Goal: Task Accomplishment & Management: Manage account settings

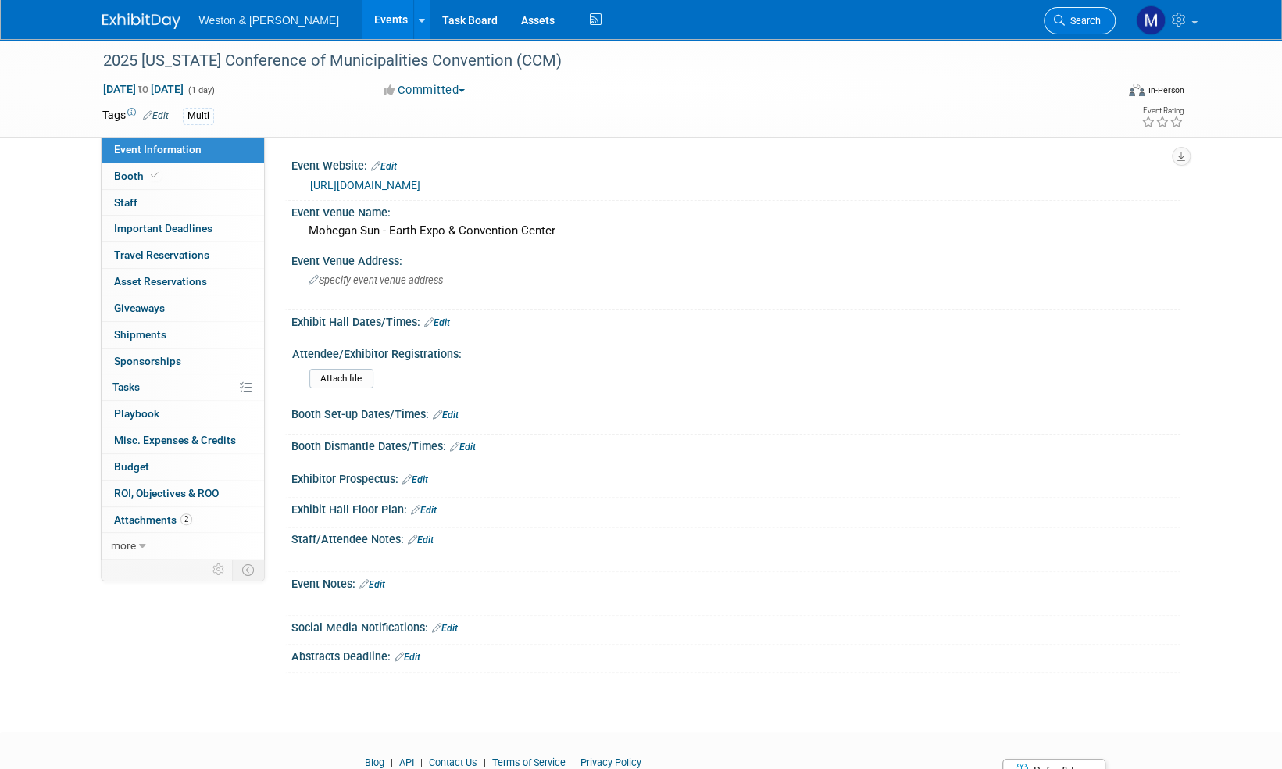
click at [1091, 20] on span "Search" at bounding box center [1083, 21] width 36 height 12
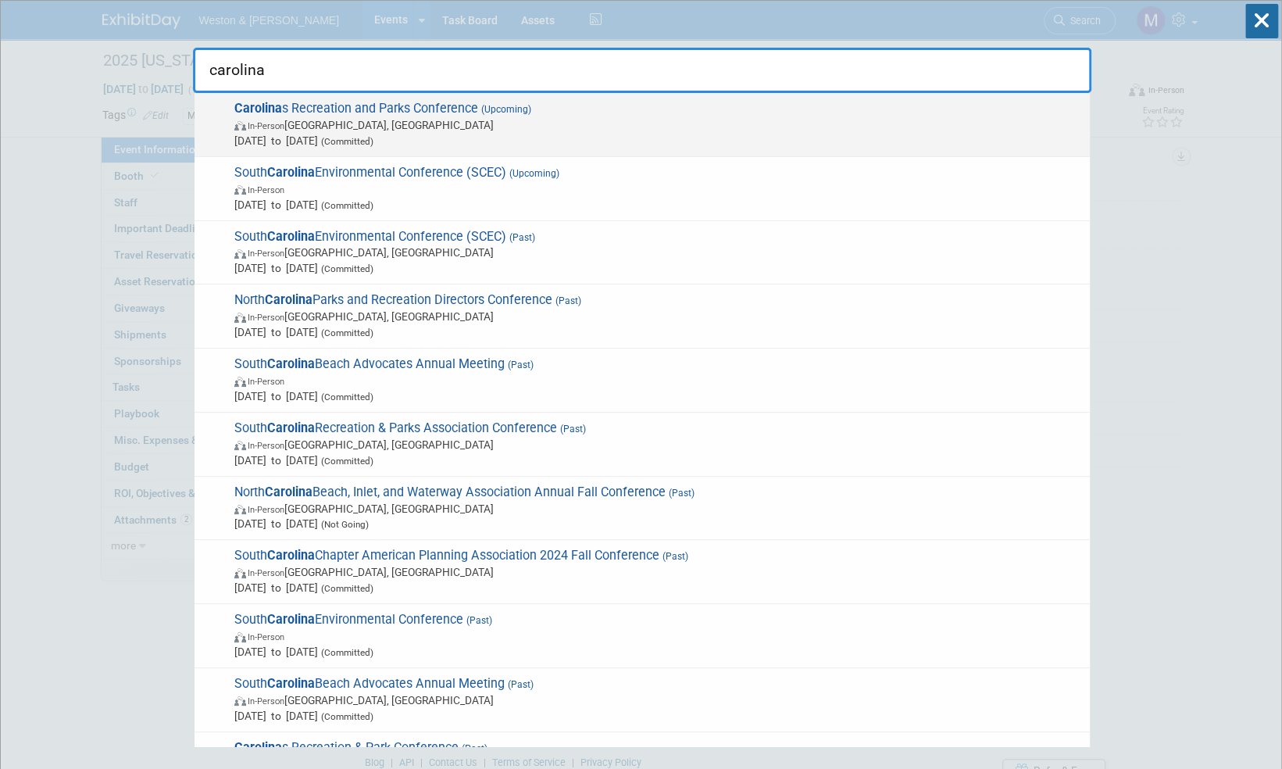
type input "carolina"
click at [409, 109] on span "Carolina s Recreation and Parks Conference (Upcoming) In-Person [GEOGRAPHIC_DAT…" at bounding box center [656, 125] width 852 height 48
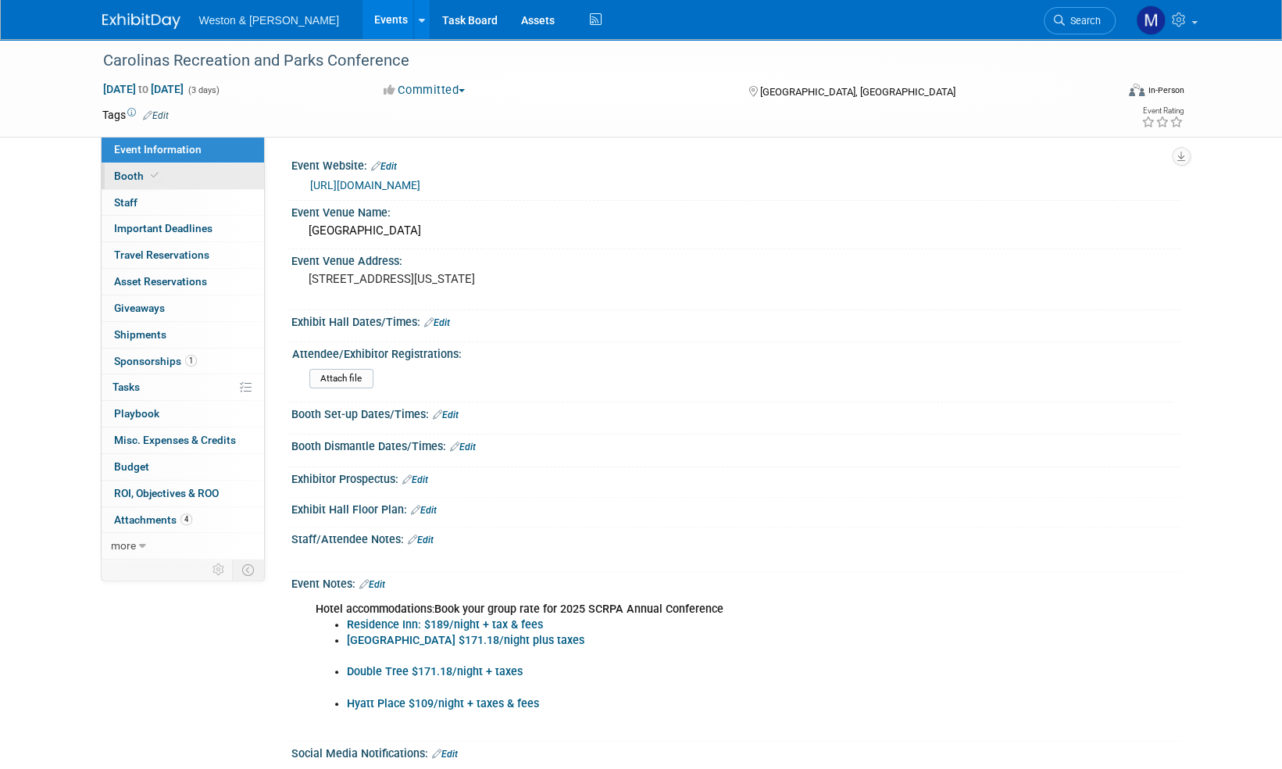
click at [129, 173] on span "Booth" at bounding box center [138, 176] width 48 height 12
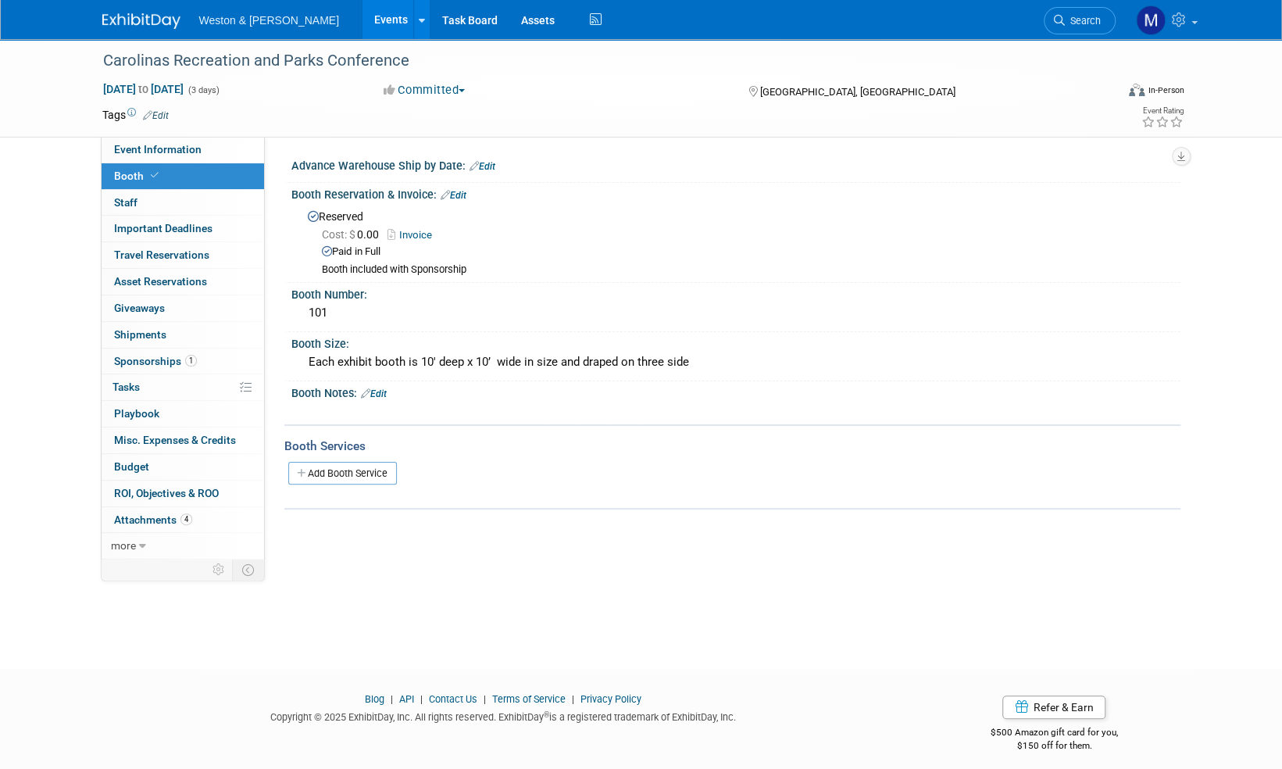
click at [391, 386] on div "Booth Notes: Edit" at bounding box center [735, 391] width 889 height 20
click at [383, 392] on link "Edit" at bounding box center [374, 393] width 26 height 11
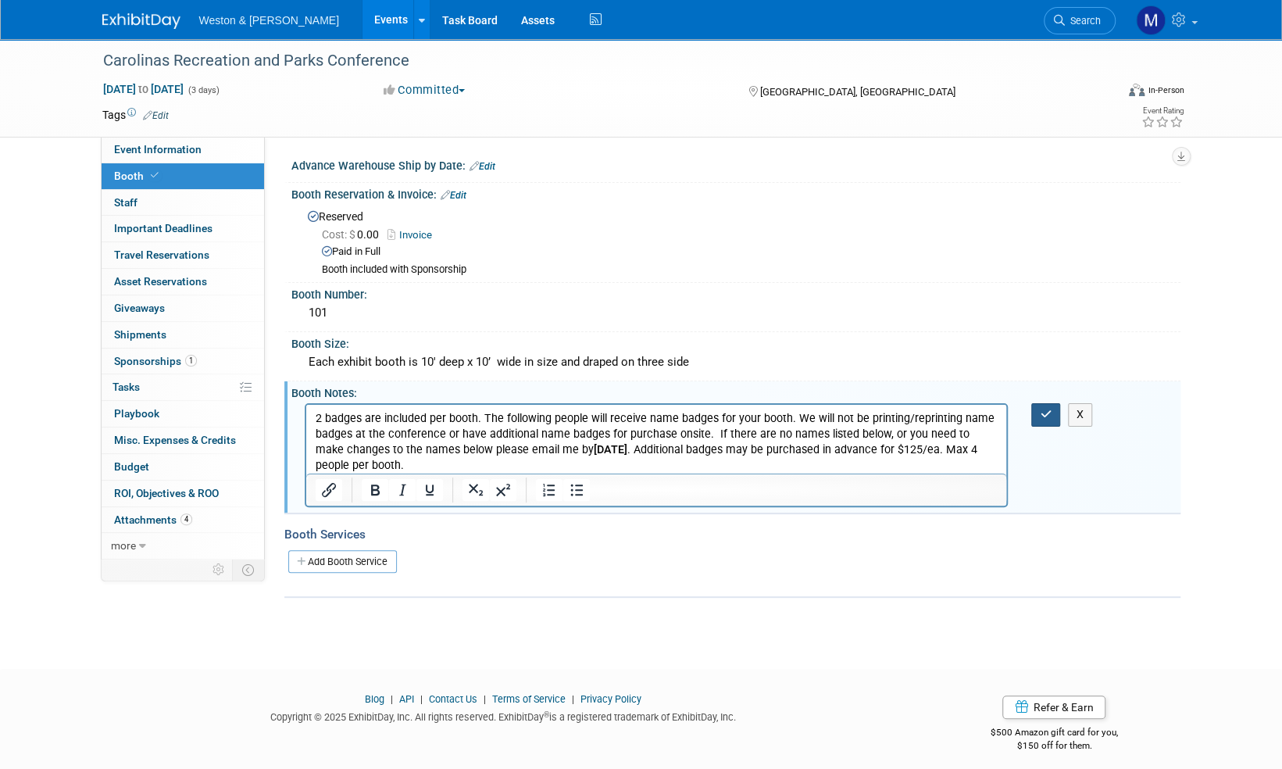
click at [1049, 411] on icon "button" at bounding box center [1046, 414] width 12 height 11
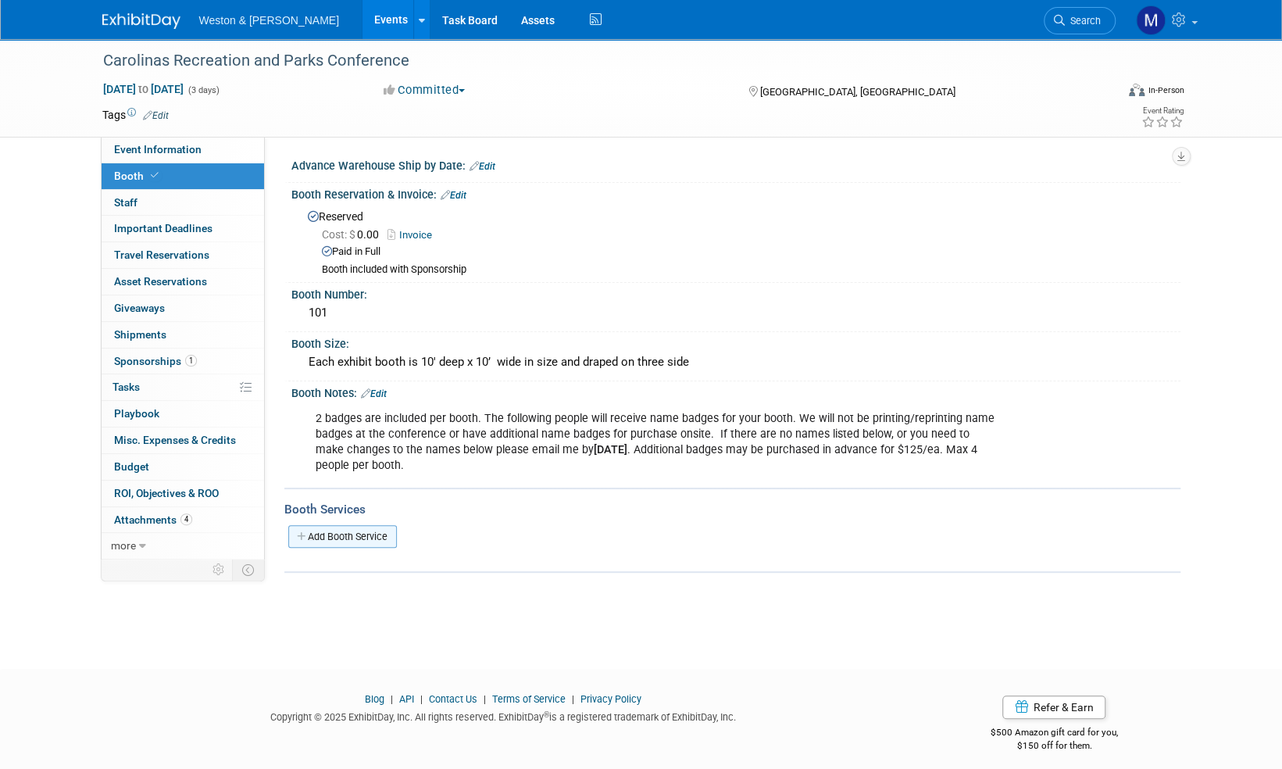
click at [382, 534] on link "Add Booth Service" at bounding box center [342, 536] width 109 height 23
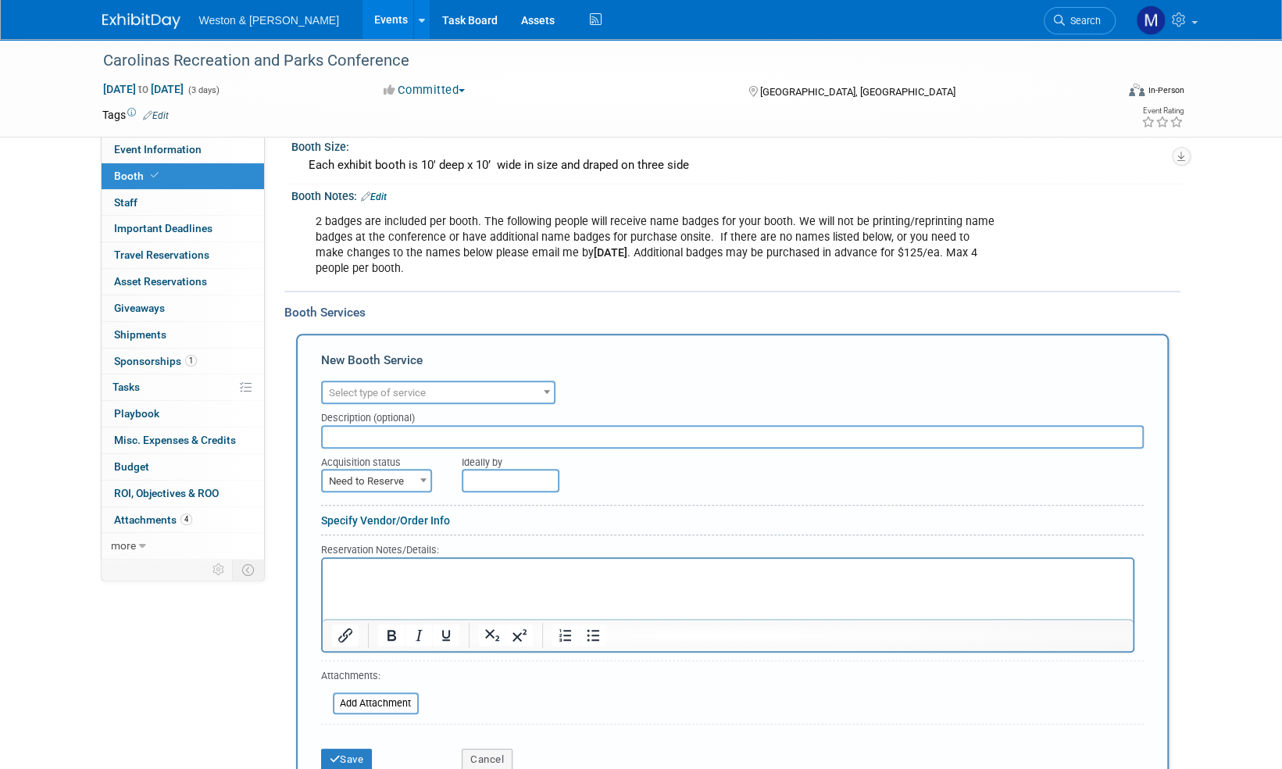
scroll to position [312, 0]
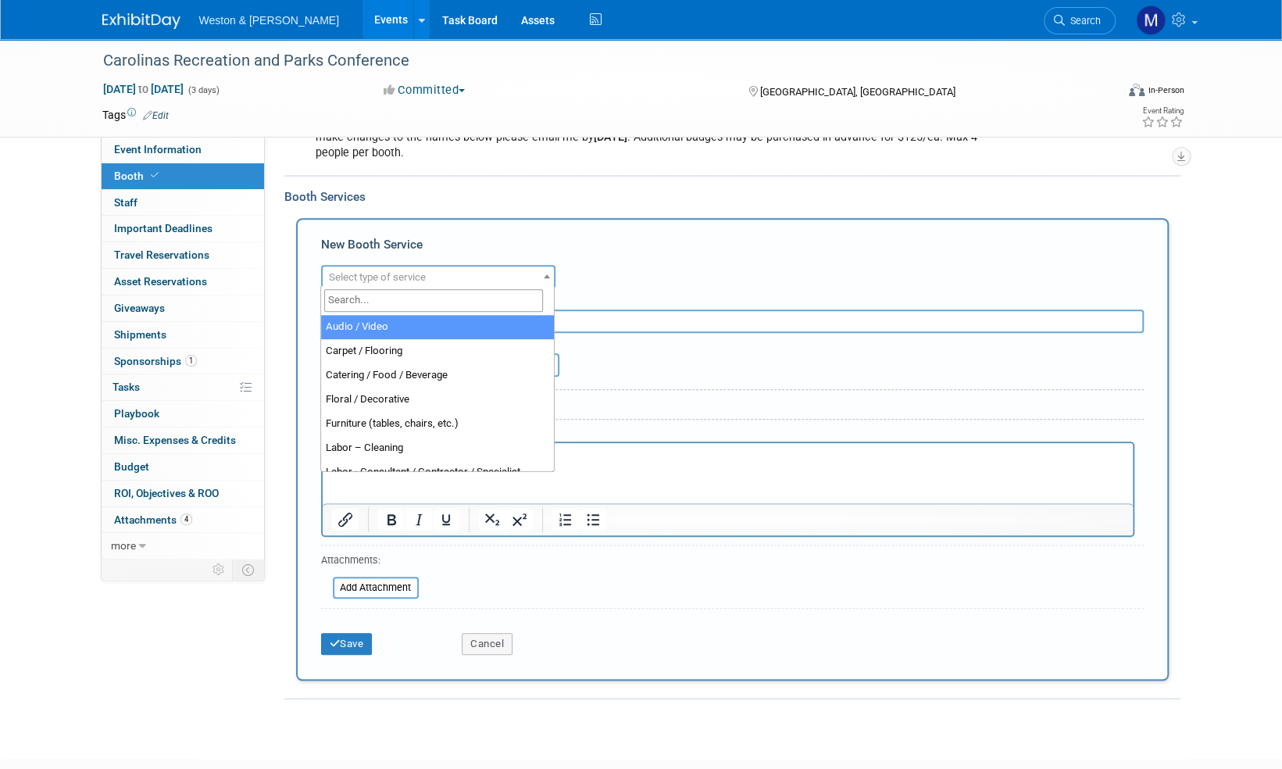
click at [549, 269] on span at bounding box center [547, 276] width 16 height 20
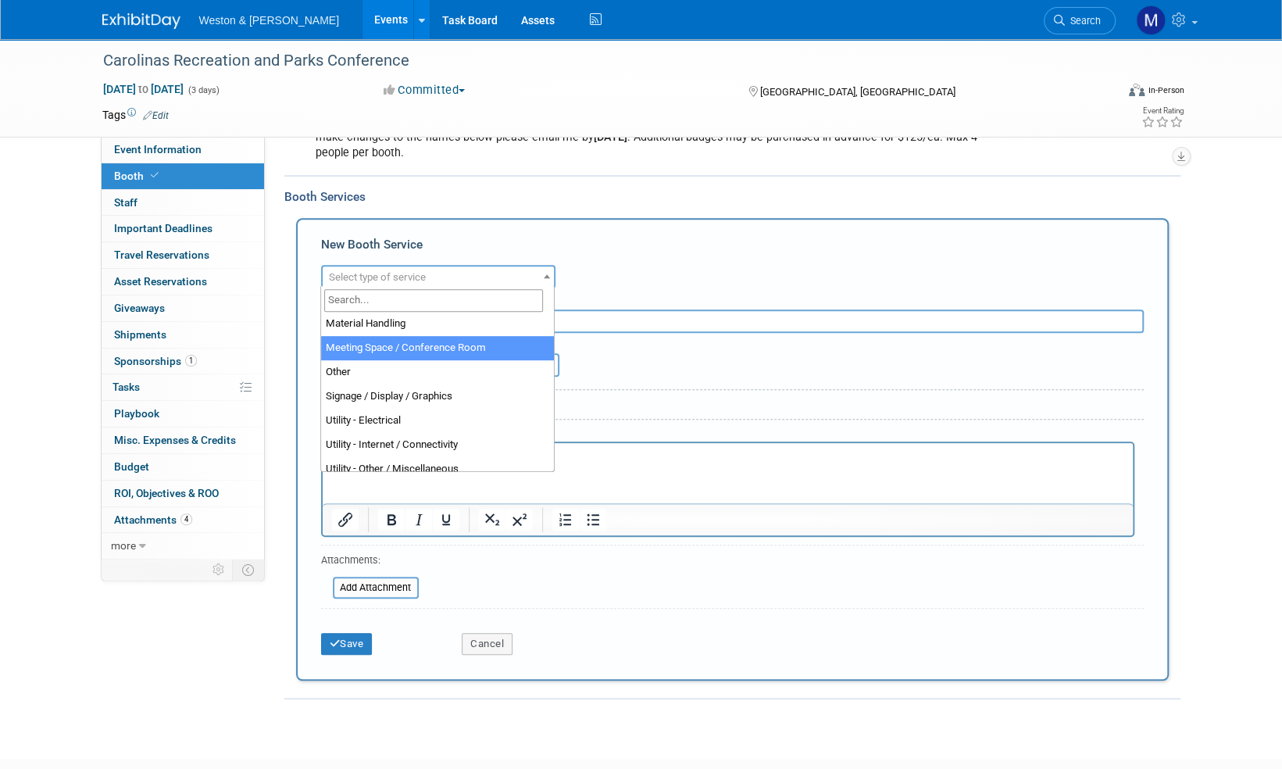
scroll to position [391, 0]
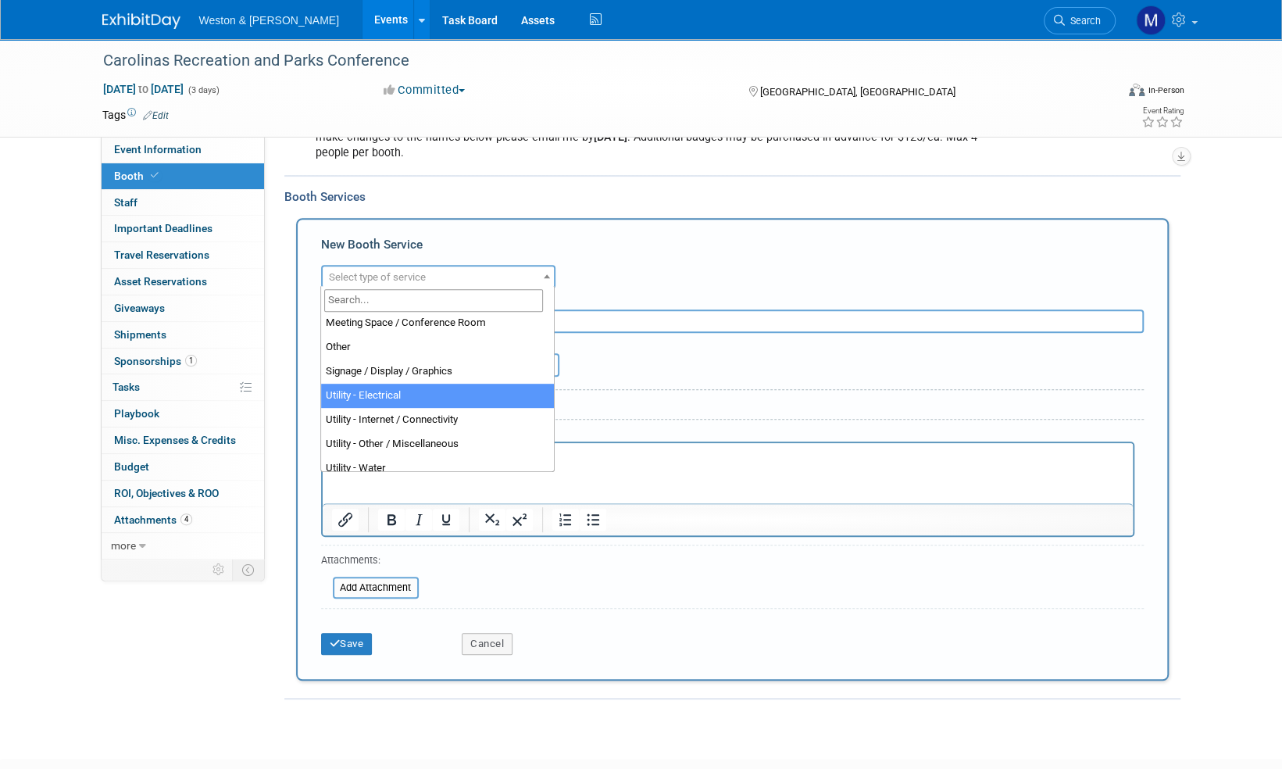
select select "8"
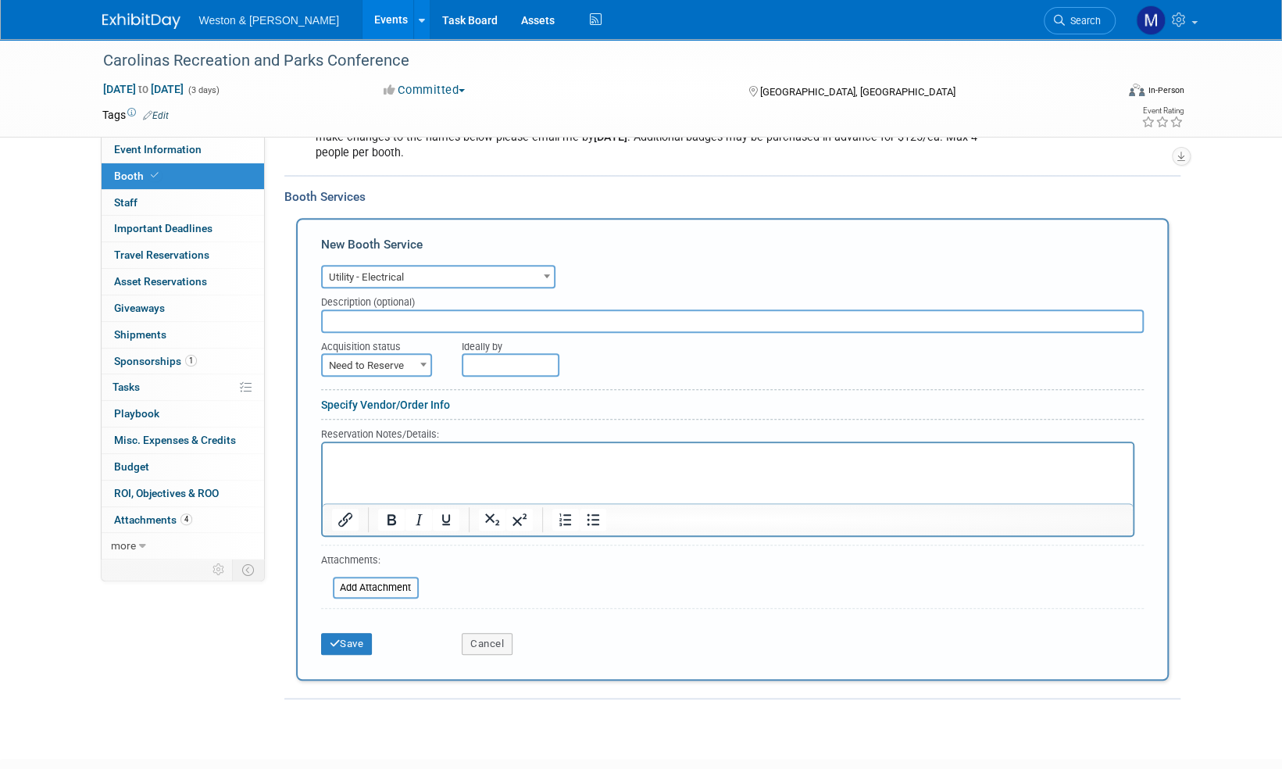
click at [417, 362] on span at bounding box center [424, 364] width 16 height 20
select select "2"
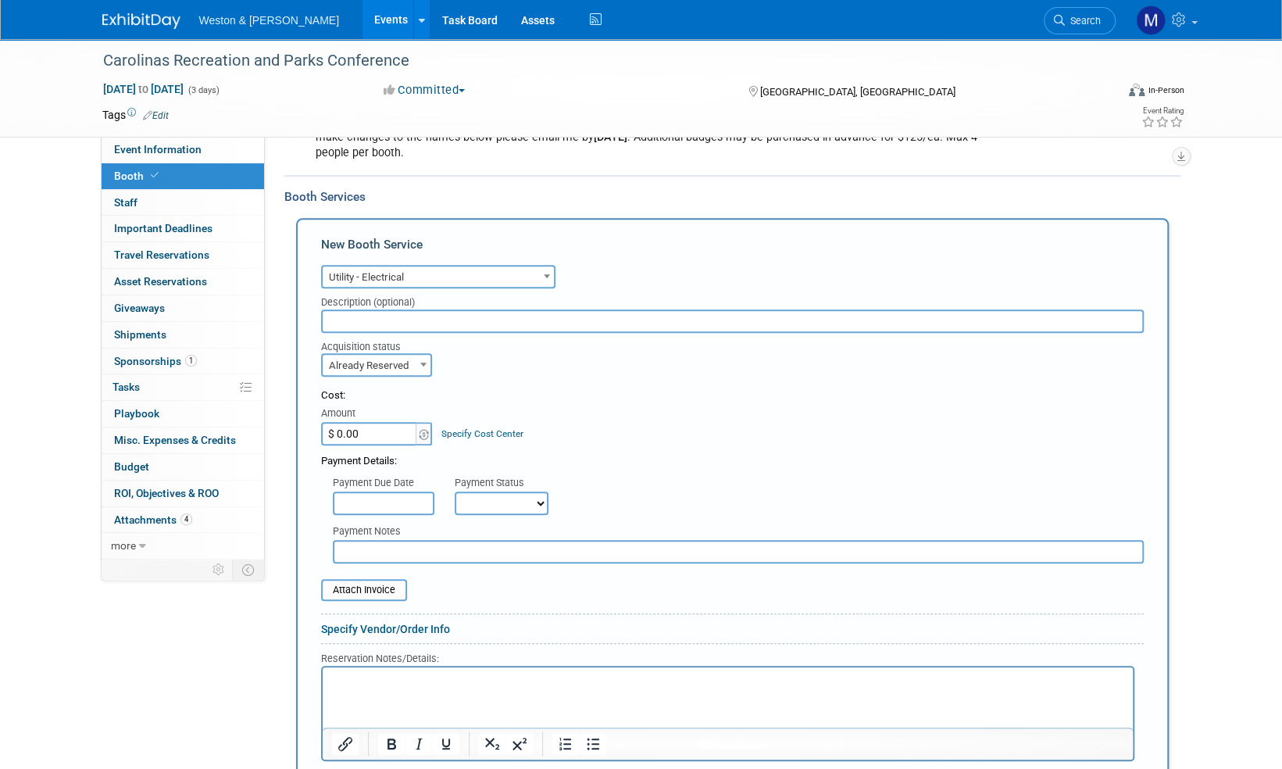
click at [544, 502] on select "Not Paid Yet Partially Paid Paid in Full" at bounding box center [502, 502] width 94 height 23
select select "1"
click at [455, 491] on select "Not Paid Yet Partially Paid Paid in Full" at bounding box center [502, 502] width 94 height 23
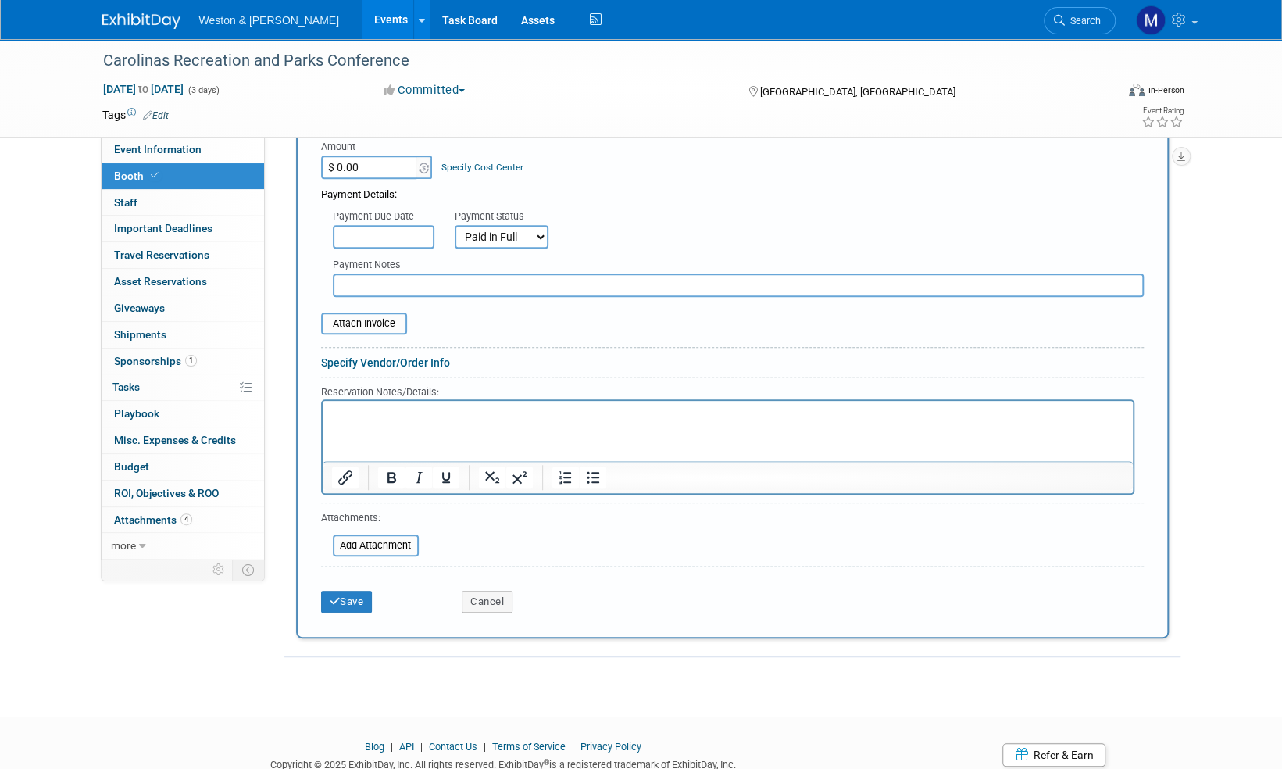
scroll to position [625, 0]
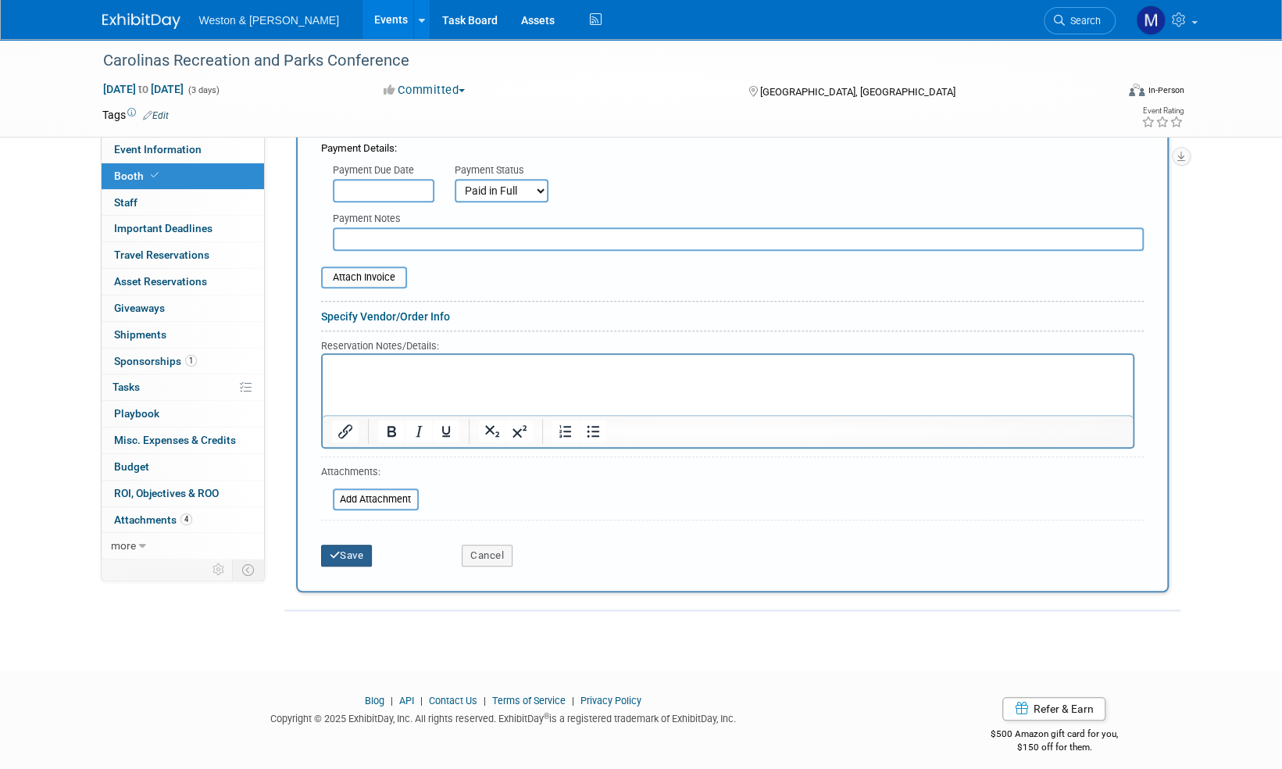
click at [357, 555] on button "Save" at bounding box center [347, 555] width 52 height 22
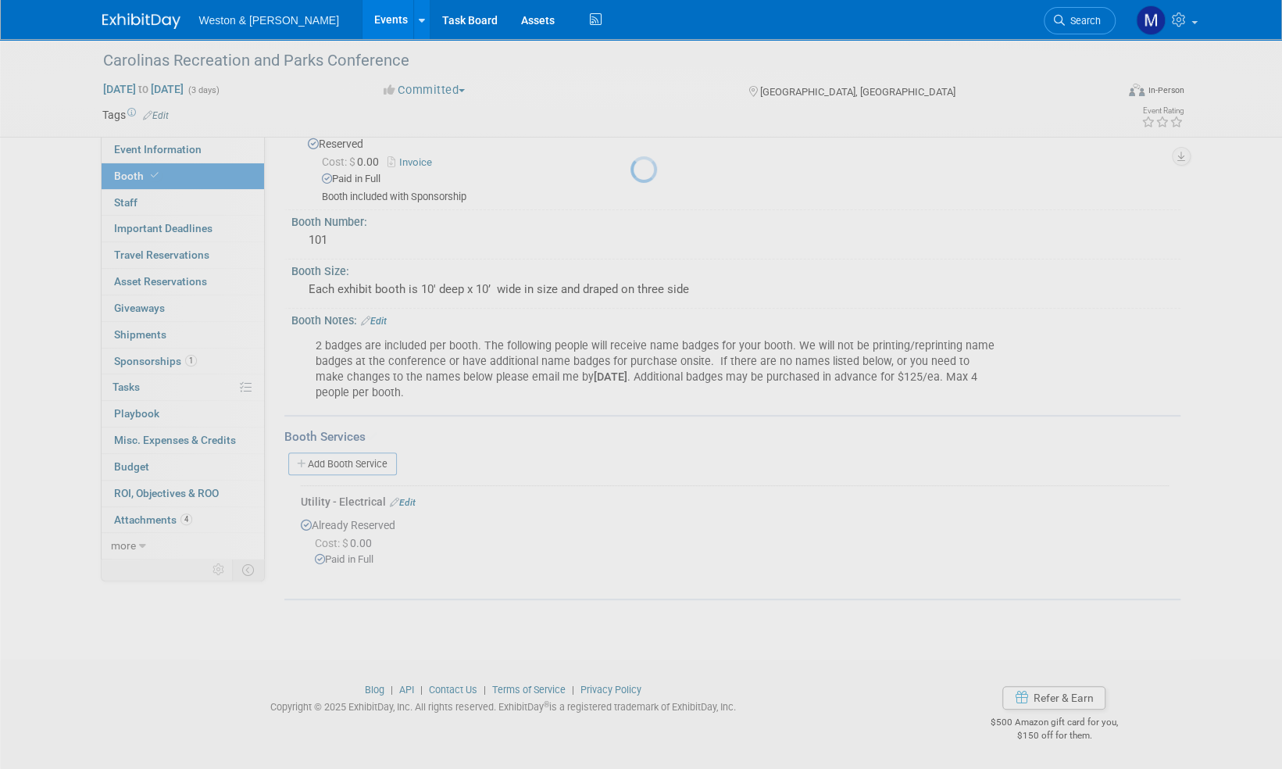
scroll to position [70, 0]
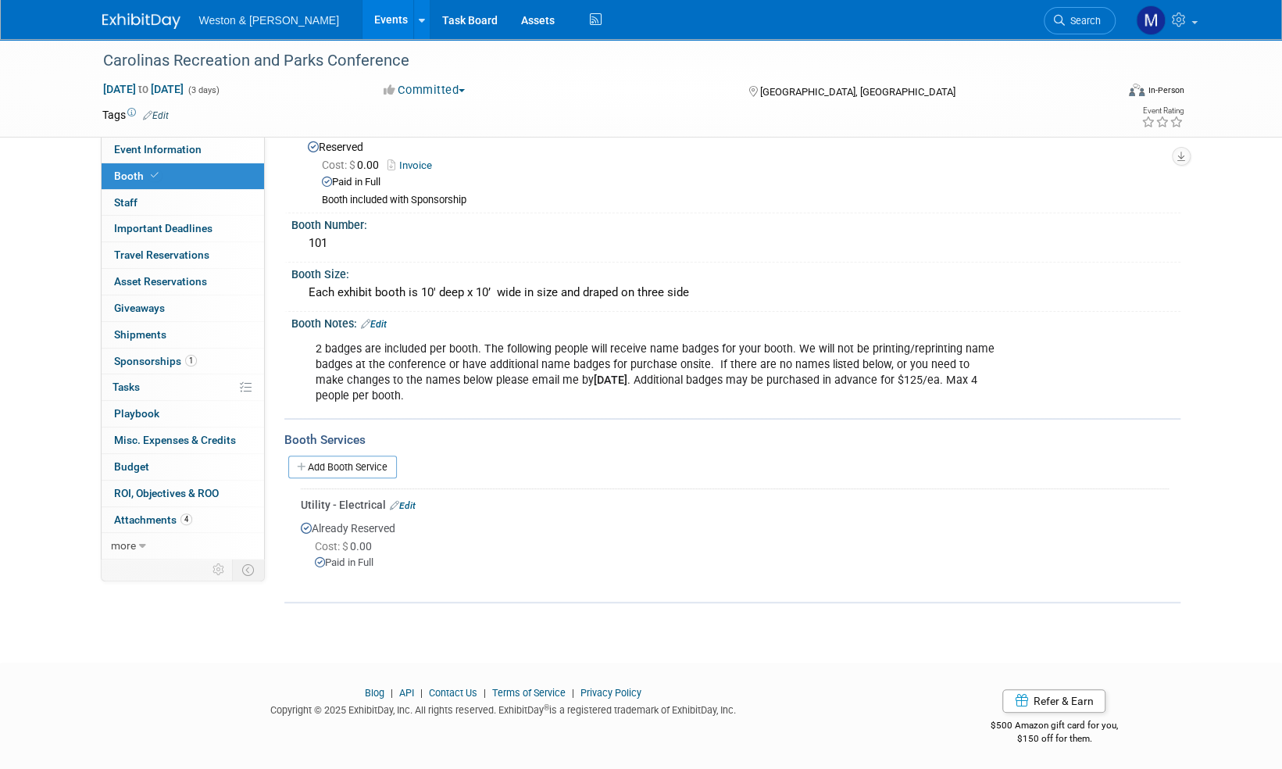
click at [382, 322] on link "Edit" at bounding box center [374, 324] width 26 height 11
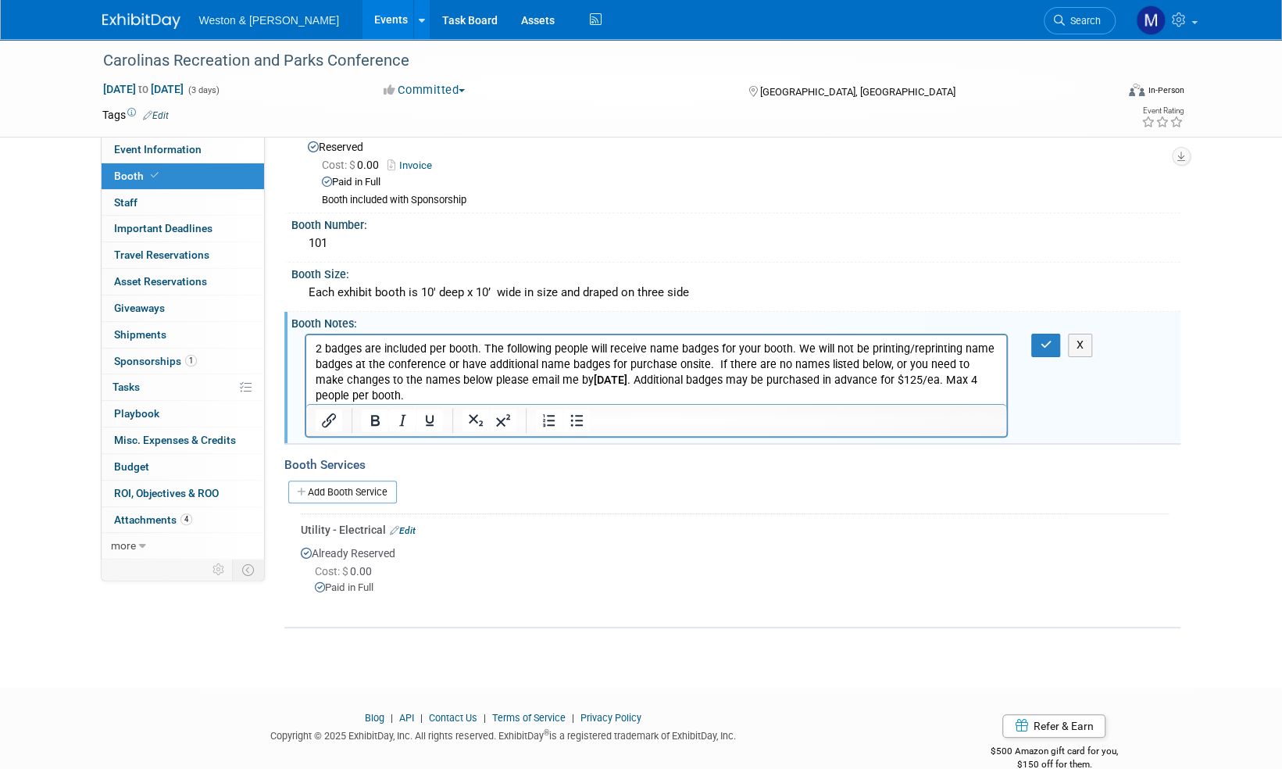
scroll to position [0, 0]
click at [418, 396] on p "2 badges are included per booth. The following people will receive name badges …" at bounding box center [656, 372] width 683 height 62
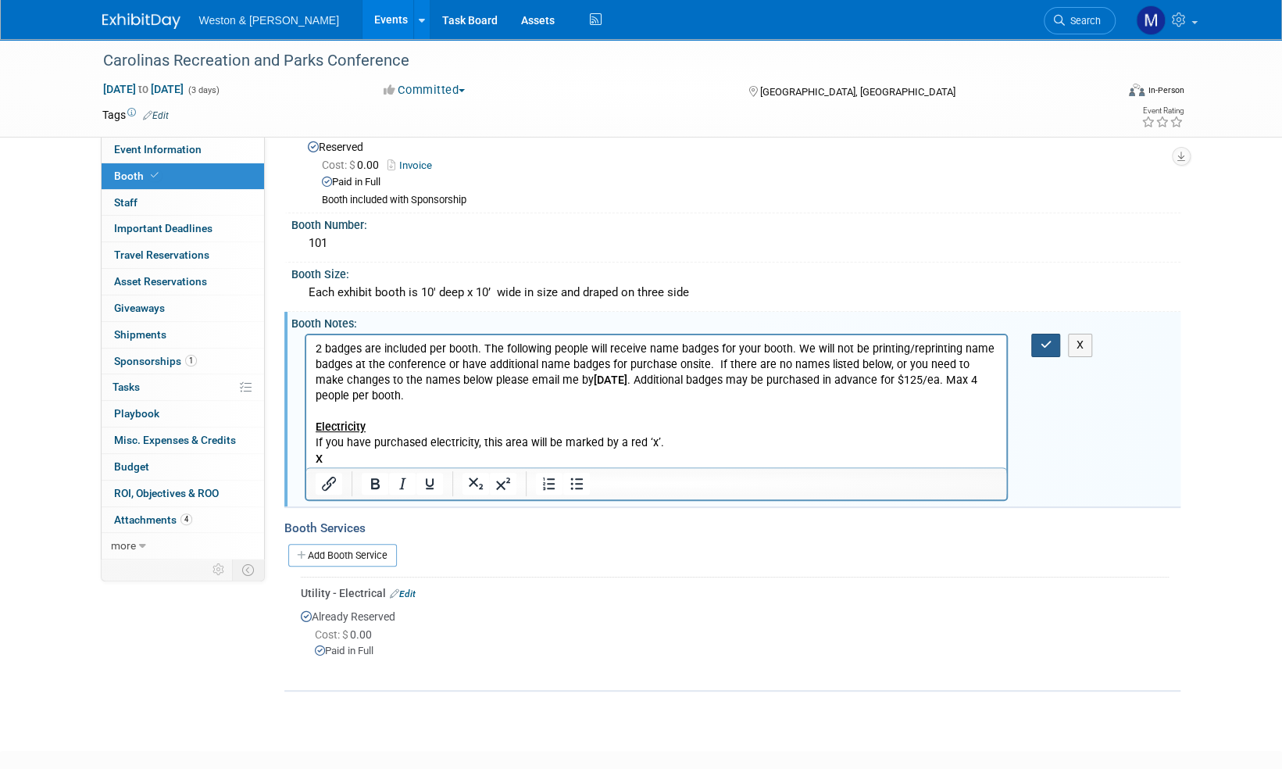
click at [1047, 345] on icon "button" at bounding box center [1046, 344] width 12 height 11
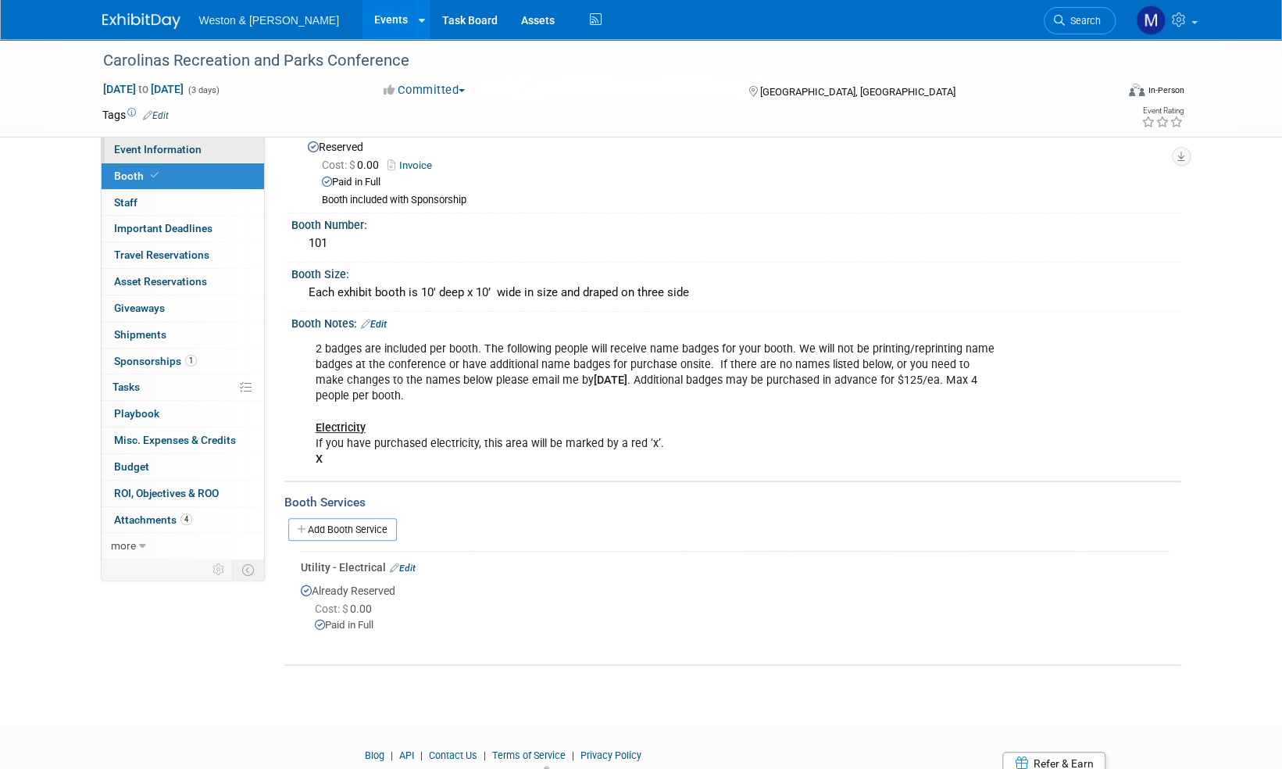
click at [160, 150] on span "Event Information" at bounding box center [157, 149] width 87 height 12
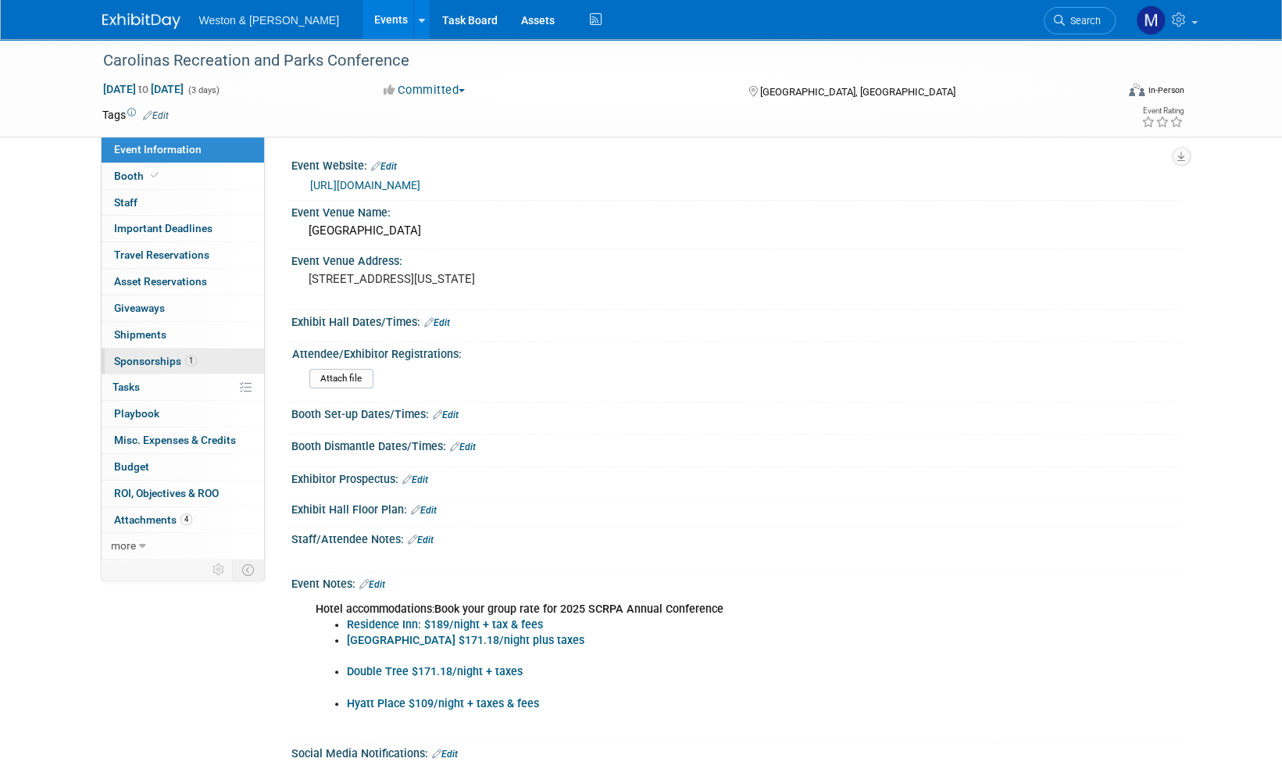
click at [148, 356] on span "Sponsorships 1" at bounding box center [155, 361] width 83 height 12
